Goal: Check status: Check status

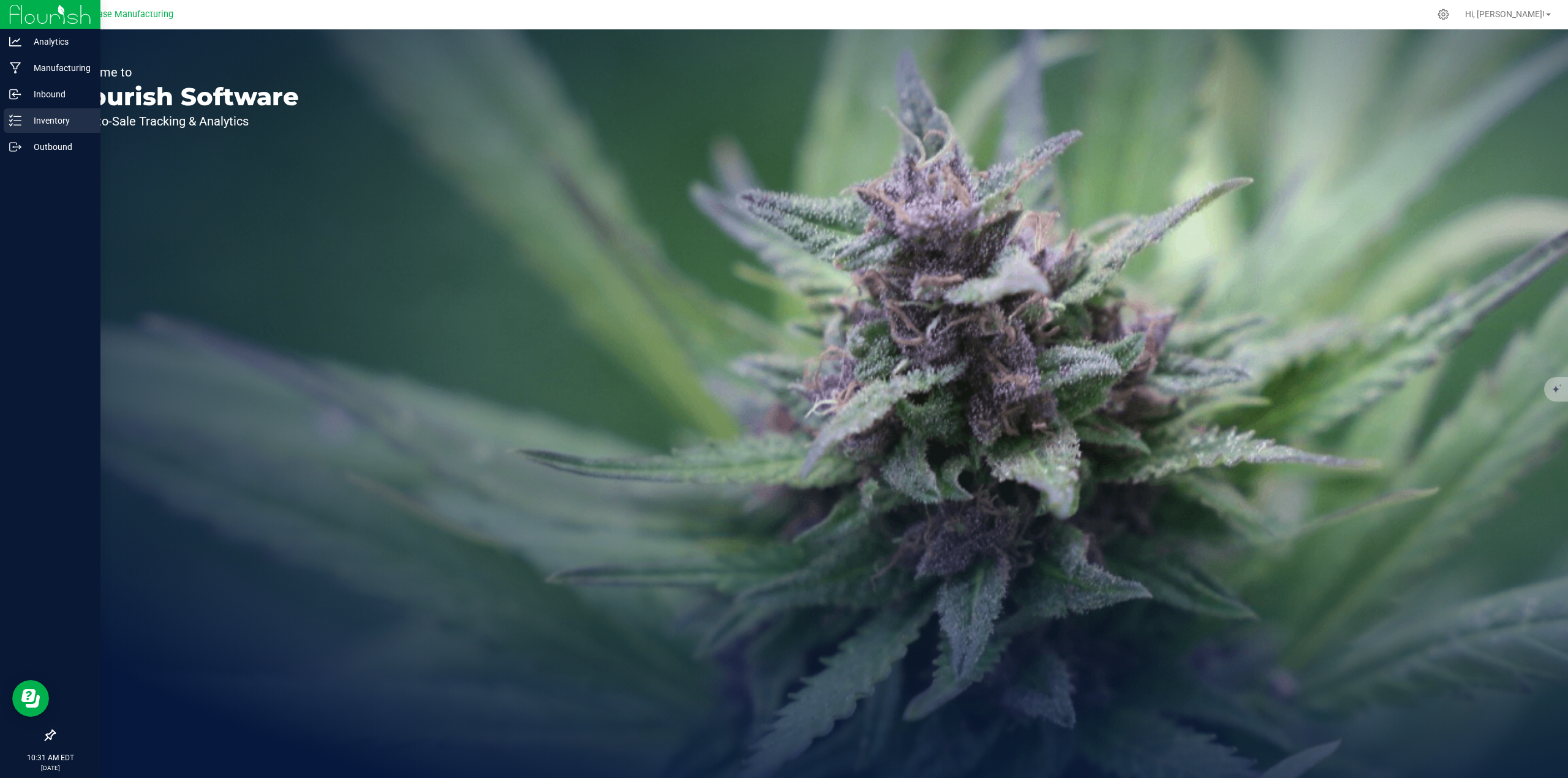
click at [58, 116] on p "Inventory" at bounding box center [58, 120] width 74 height 15
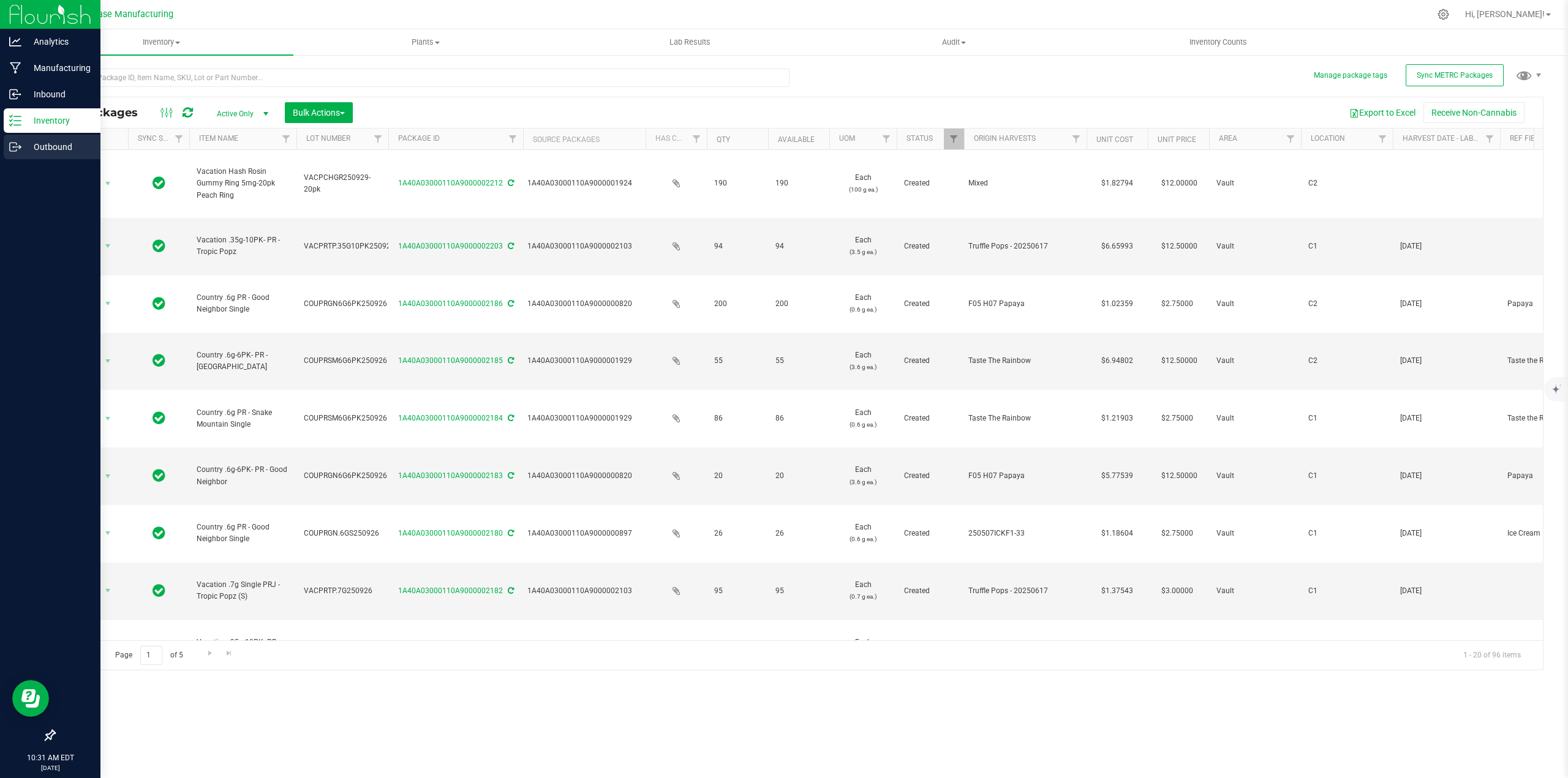
click at [57, 144] on p "Outbound" at bounding box center [58, 146] width 74 height 15
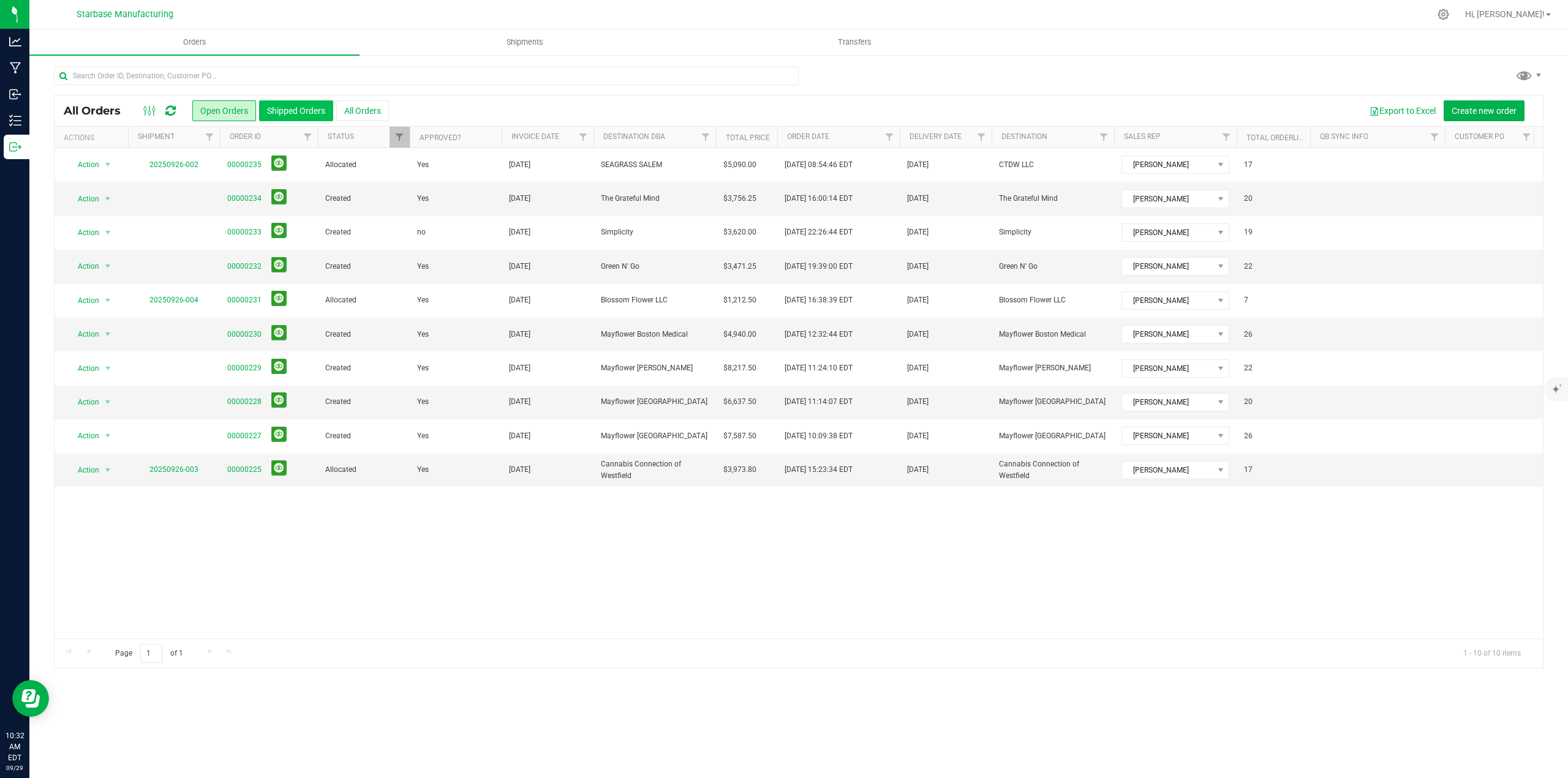
click at [306, 111] on button "Shipped Orders" at bounding box center [296, 111] width 74 height 21
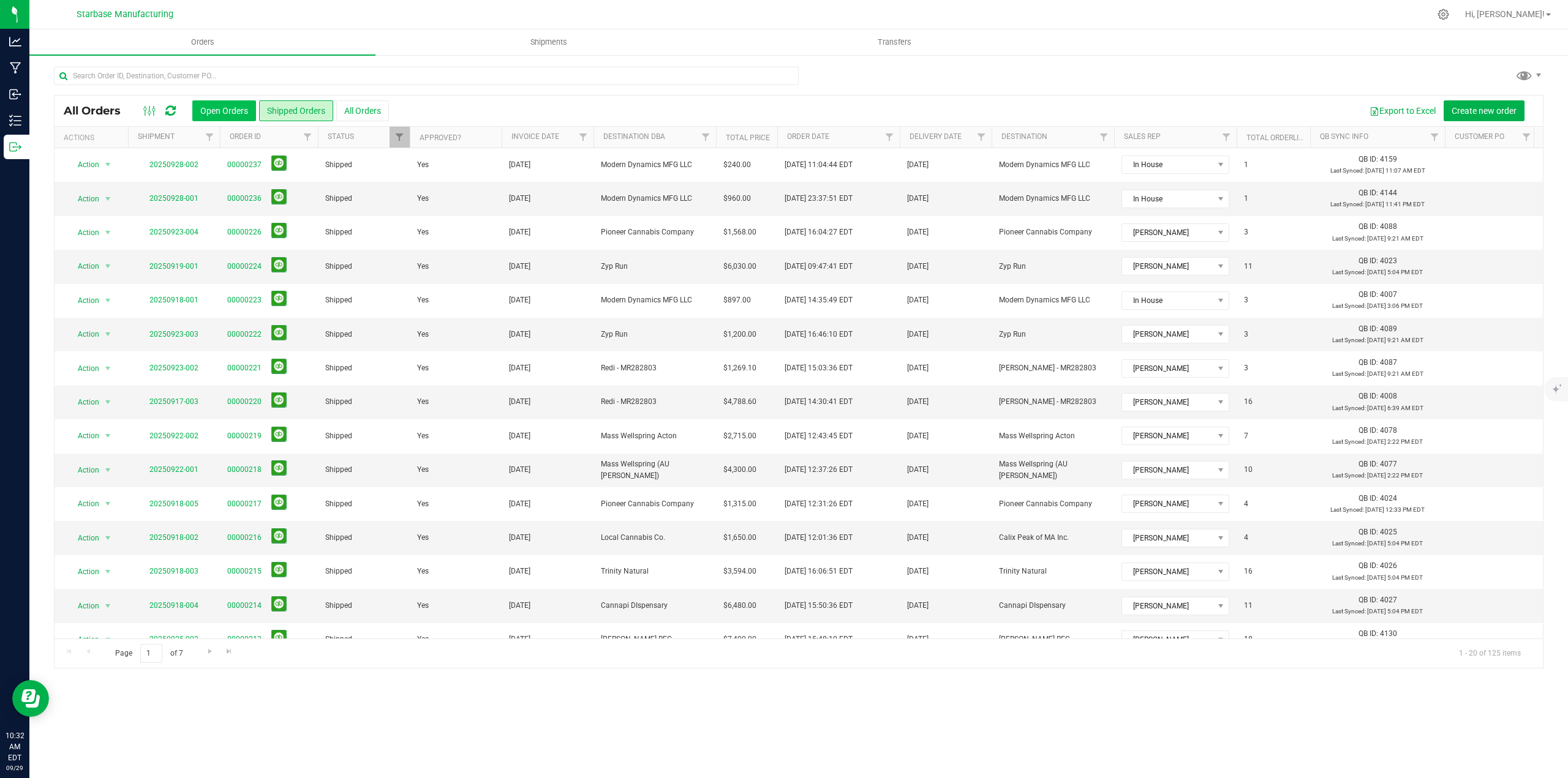
click at [210, 112] on button "Open Orders" at bounding box center [224, 111] width 64 height 21
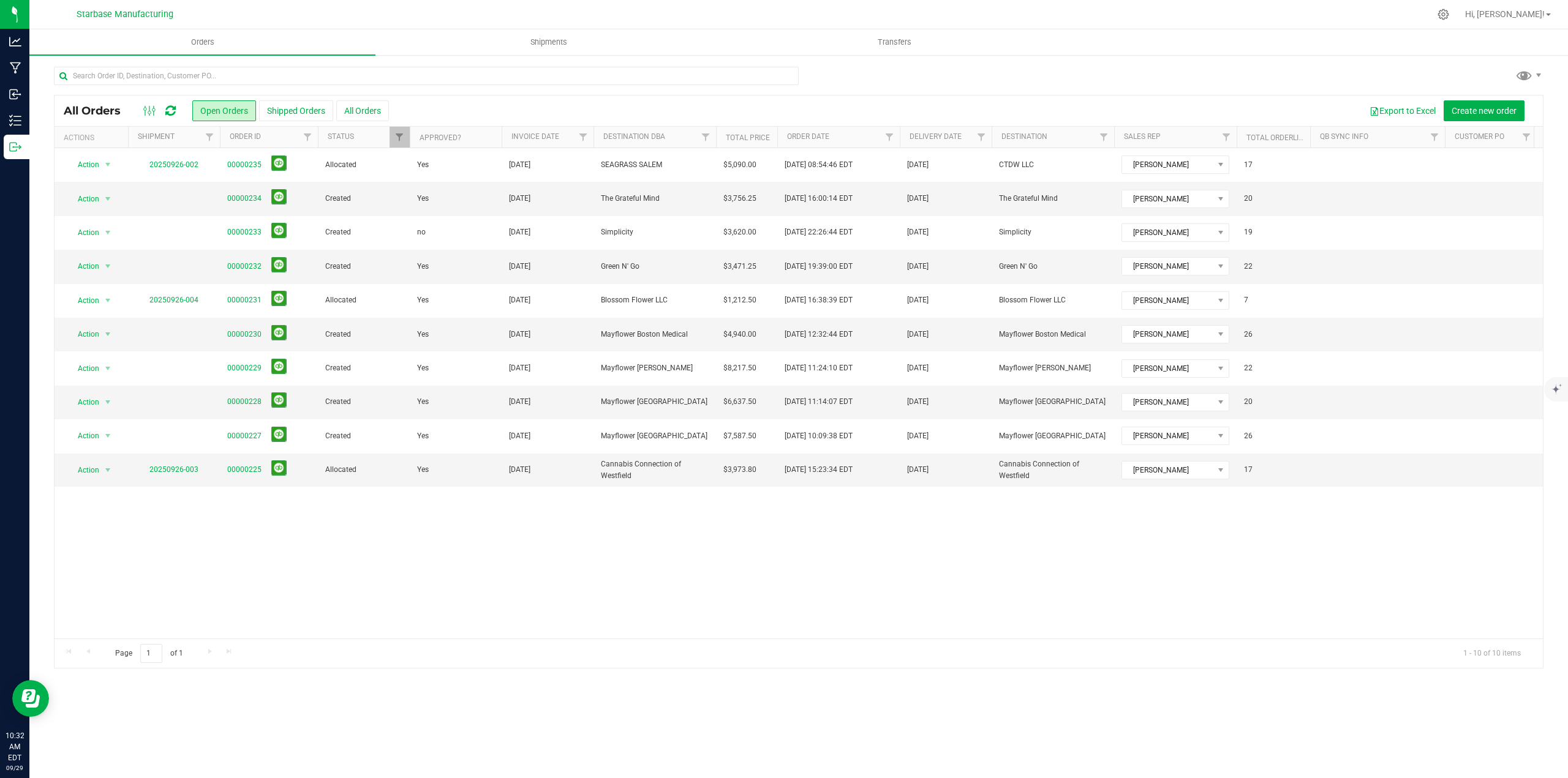
click at [162, 109] on div at bounding box center [159, 110] width 41 height 15
click at [174, 108] on icon at bounding box center [170, 111] width 10 height 12
click at [517, 584] on div "Action Action Cancel order Clone order Edit order Mark as fully paid Order audi…" at bounding box center [799, 393] width 1488 height 491
